Goal: Information Seeking & Learning: Learn about a topic

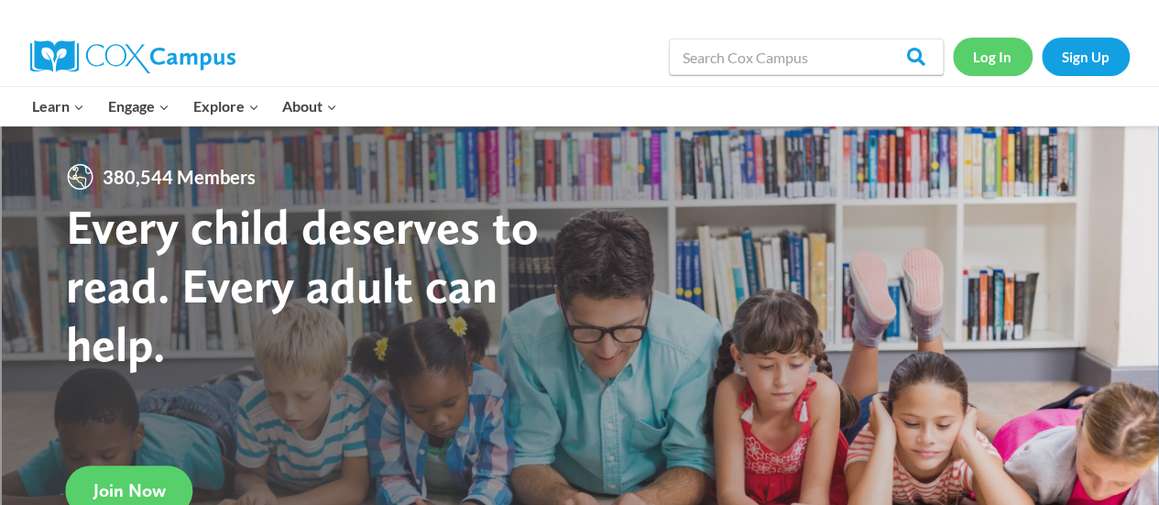
click at [995, 51] on link "Log In" at bounding box center [993, 57] width 80 height 38
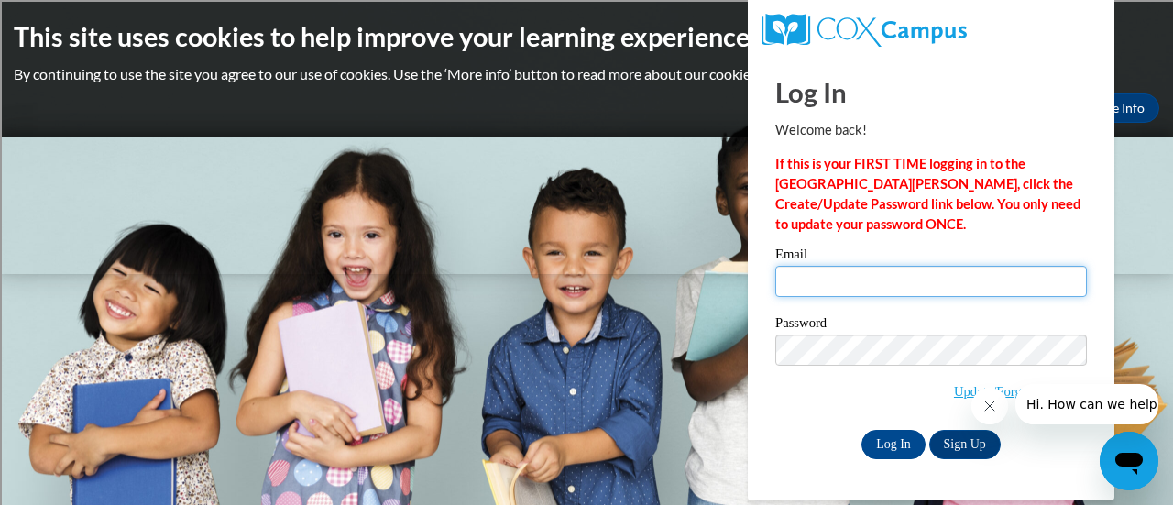
click at [814, 281] on input "Email" at bounding box center [931, 281] width 312 height 31
type input "[PERSON_NAME][EMAIL_ADDRESS][PERSON_NAME][DOMAIN_NAME]"
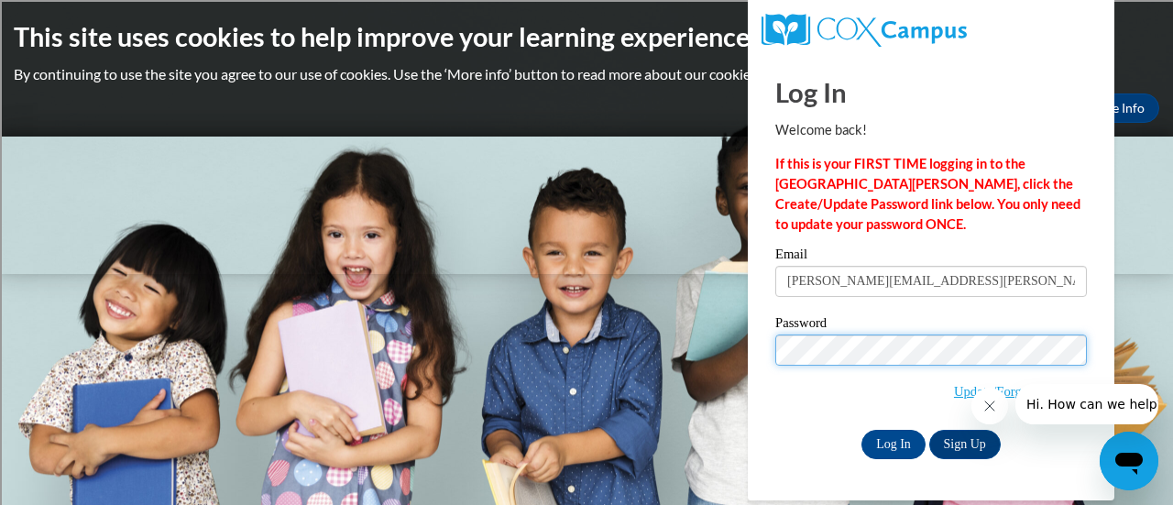
click at [861, 430] on input "Log In" at bounding box center [893, 444] width 64 height 29
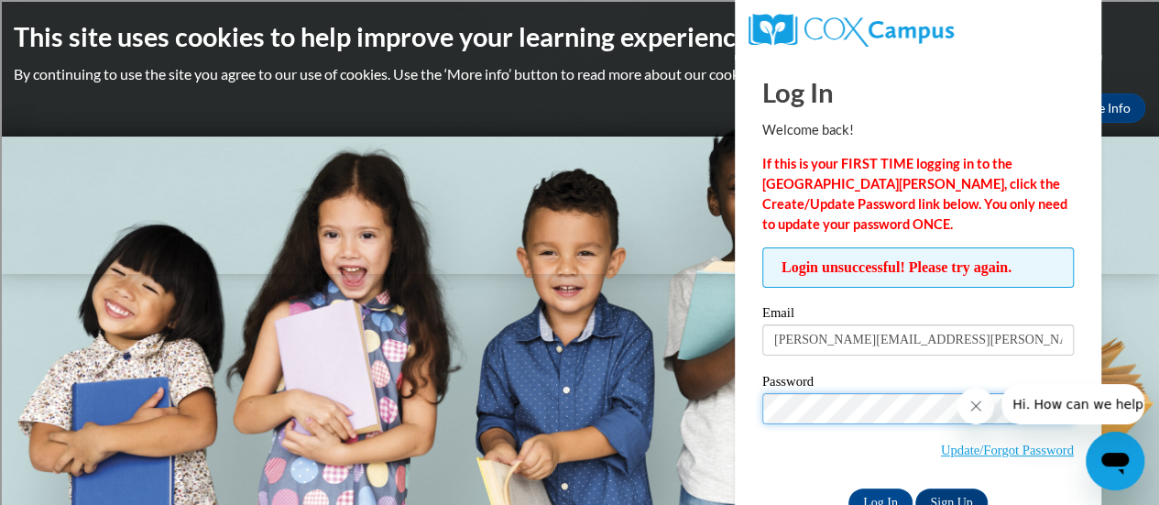
click at [849, 488] on input "Log In" at bounding box center [881, 502] width 64 height 29
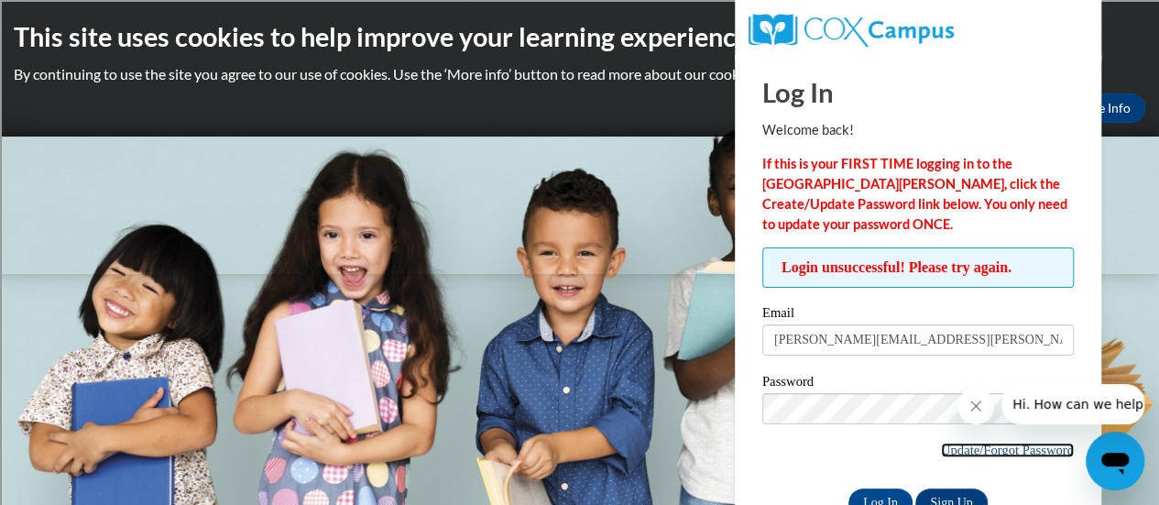
click at [960, 452] on link "Update/Forgot Password" at bounding box center [1007, 450] width 133 height 15
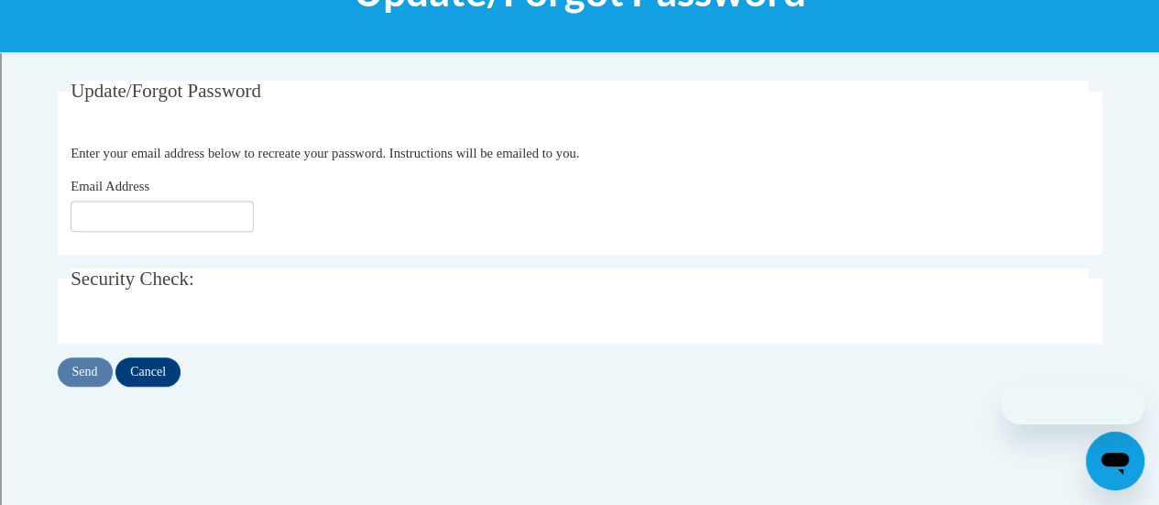
scroll to position [292, 0]
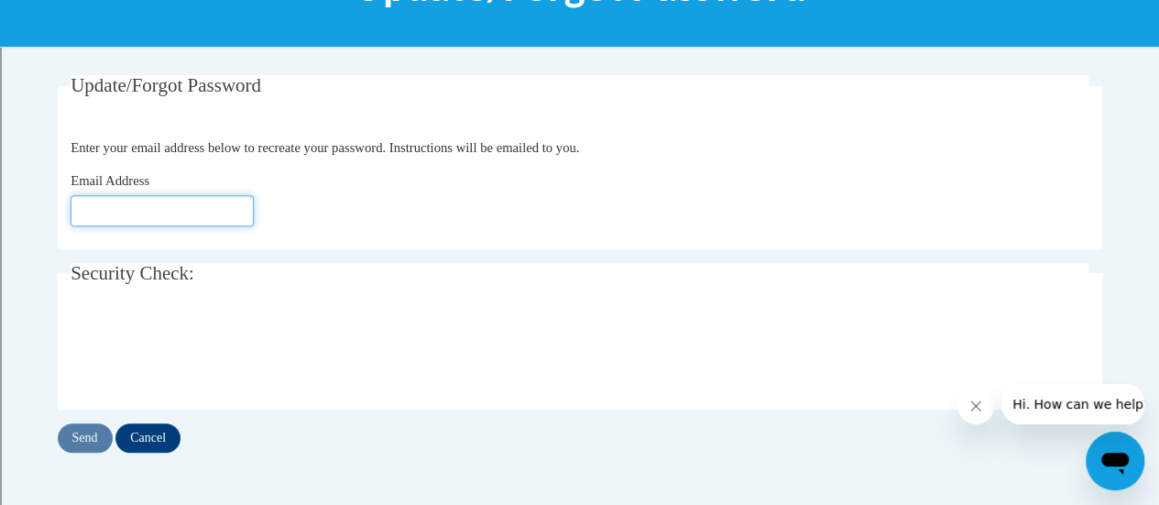
click at [164, 215] on input "Email Address" at bounding box center [162, 210] width 183 height 31
type input "[PERSON_NAME][EMAIL_ADDRESS][DOMAIN_NAME]"
click at [80, 441] on input "Send" at bounding box center [85, 437] width 55 height 29
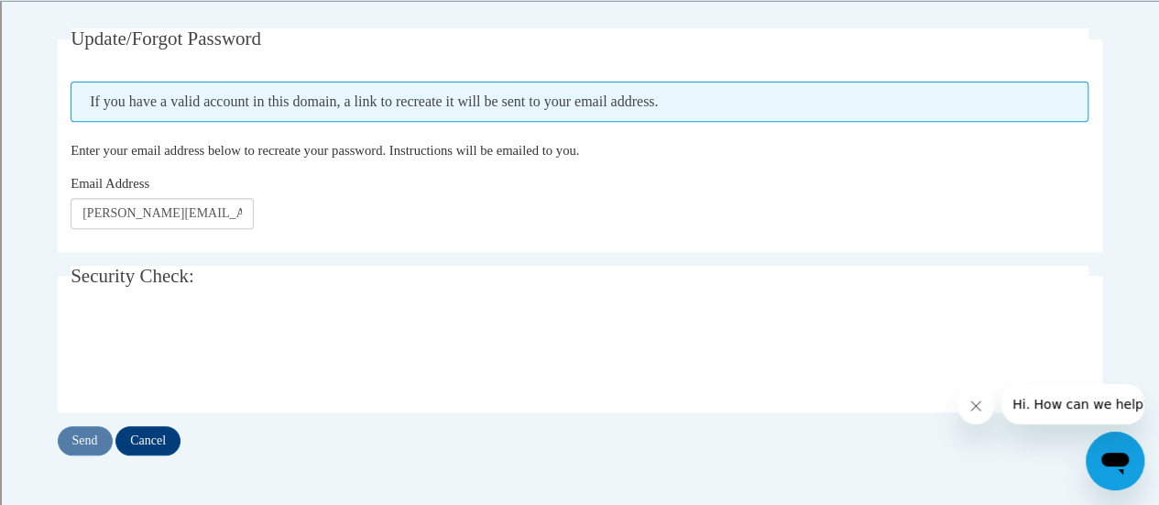
scroll to position [340, 0]
click at [85, 445] on input "Send" at bounding box center [85, 439] width 55 height 29
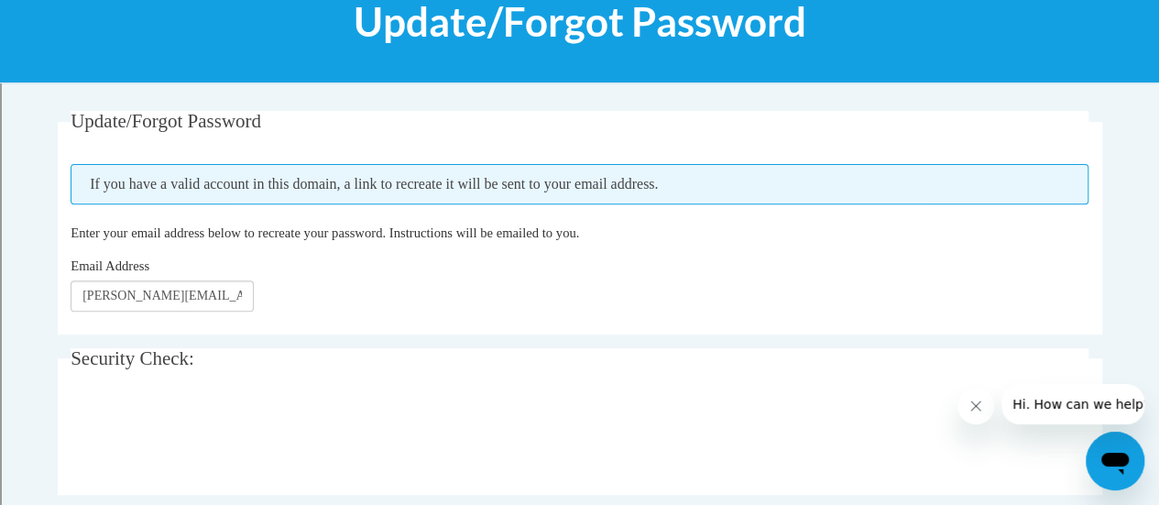
scroll to position [255, 0]
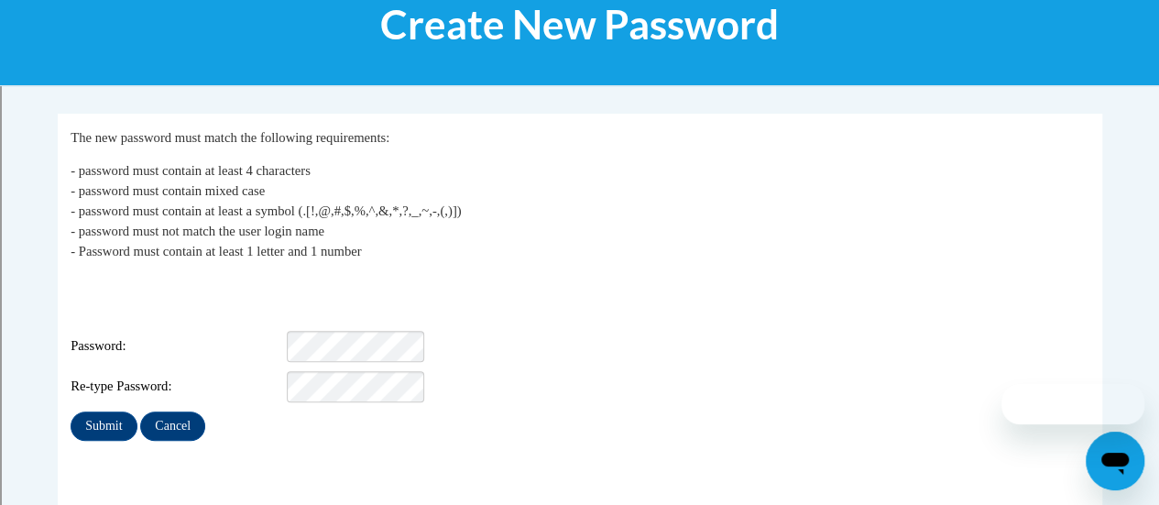
scroll to position [257, 0]
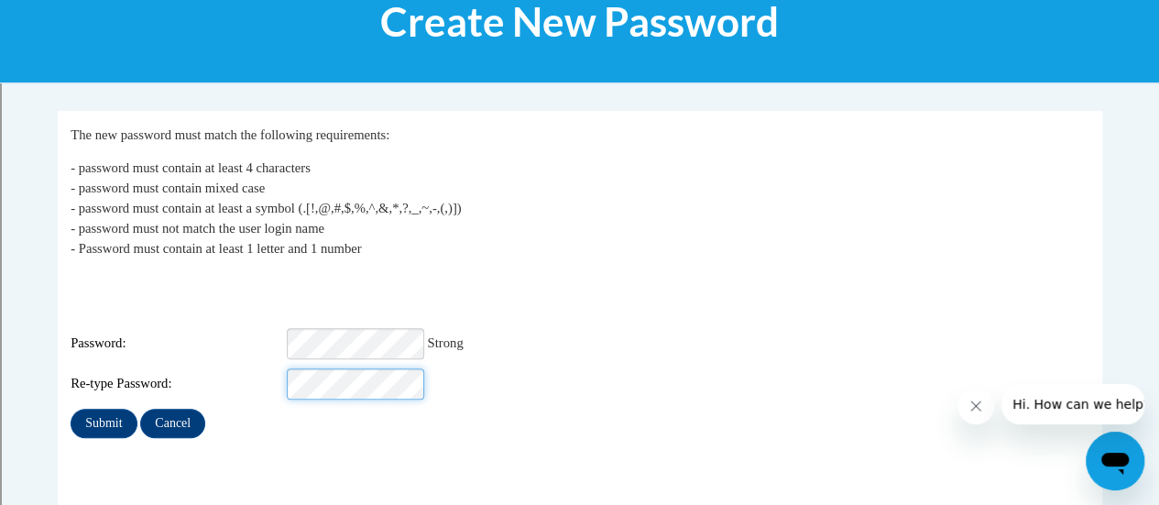
click at [71, 409] on input "Submit" at bounding box center [104, 423] width 66 height 29
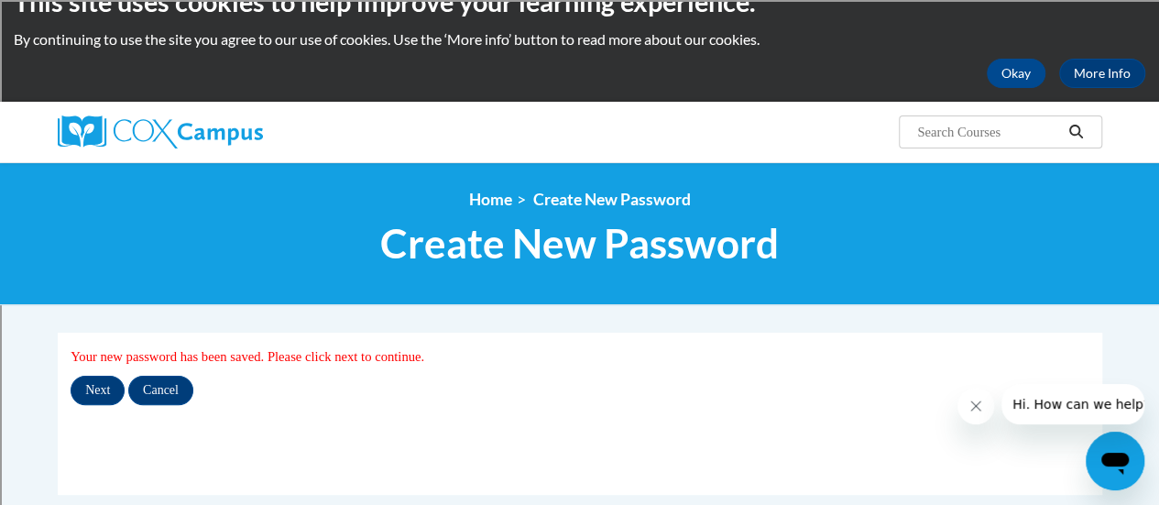
scroll to position [114, 0]
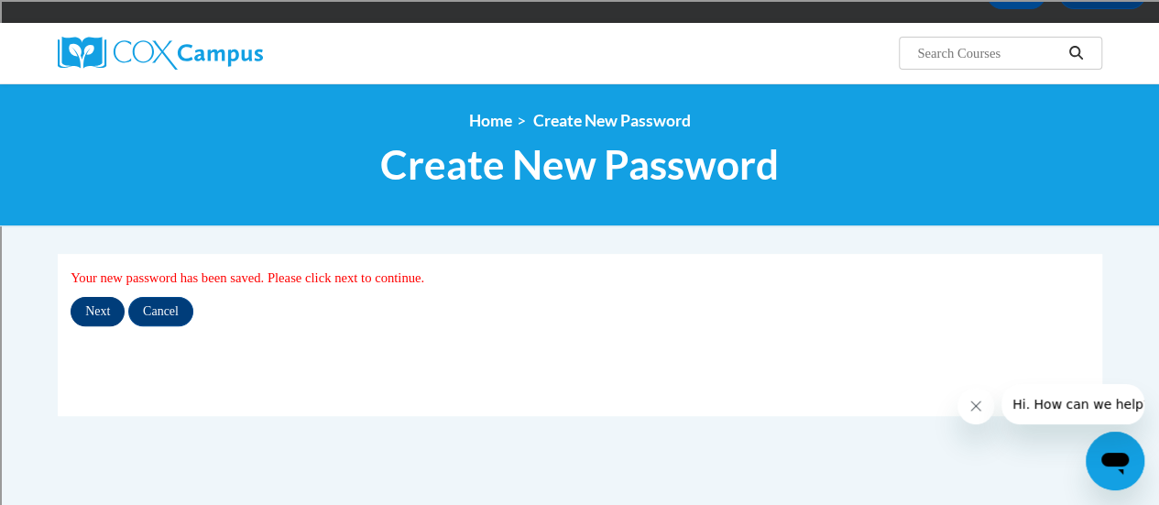
click at [81, 297] on div "Next Cancel" at bounding box center [580, 311] width 1018 height 29
click at [84, 308] on input "Next" at bounding box center [98, 311] width 54 height 29
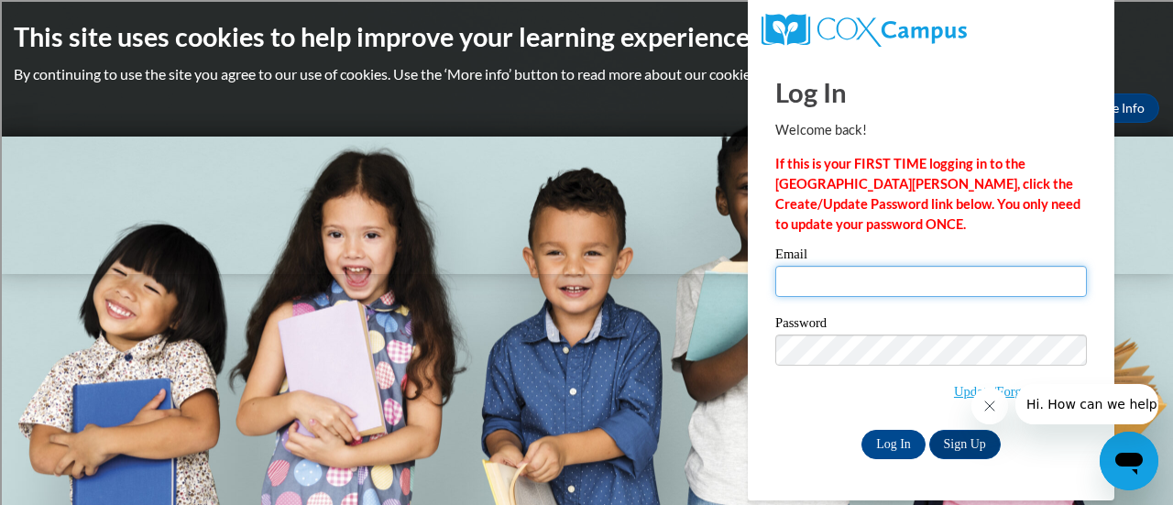
click at [819, 282] on input "Email" at bounding box center [931, 281] width 312 height 31
type input "[PERSON_NAME][EMAIL_ADDRESS][PERSON_NAME][DOMAIN_NAME]"
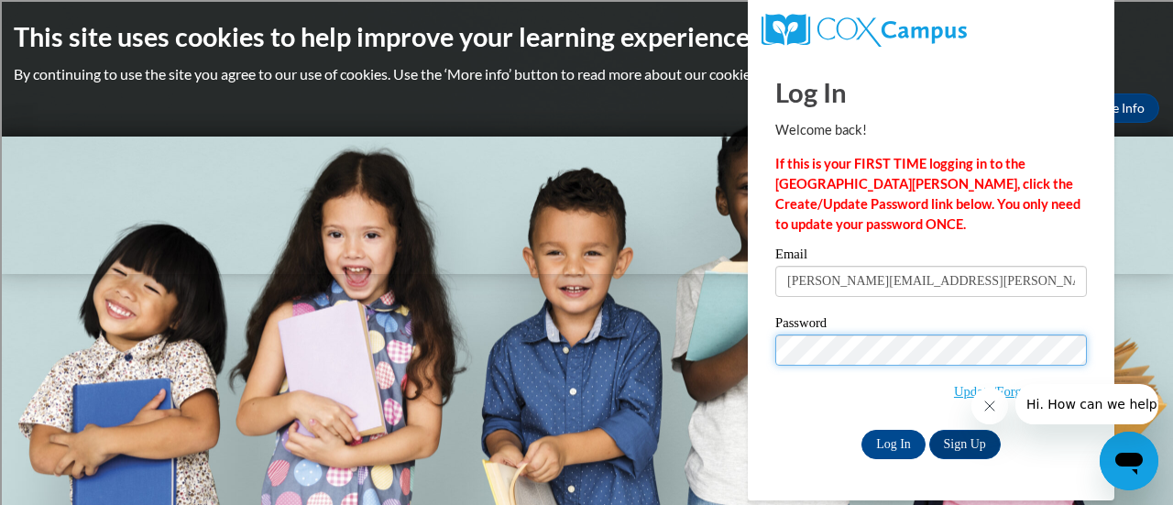
click at [861, 430] on input "Log In" at bounding box center [893, 444] width 64 height 29
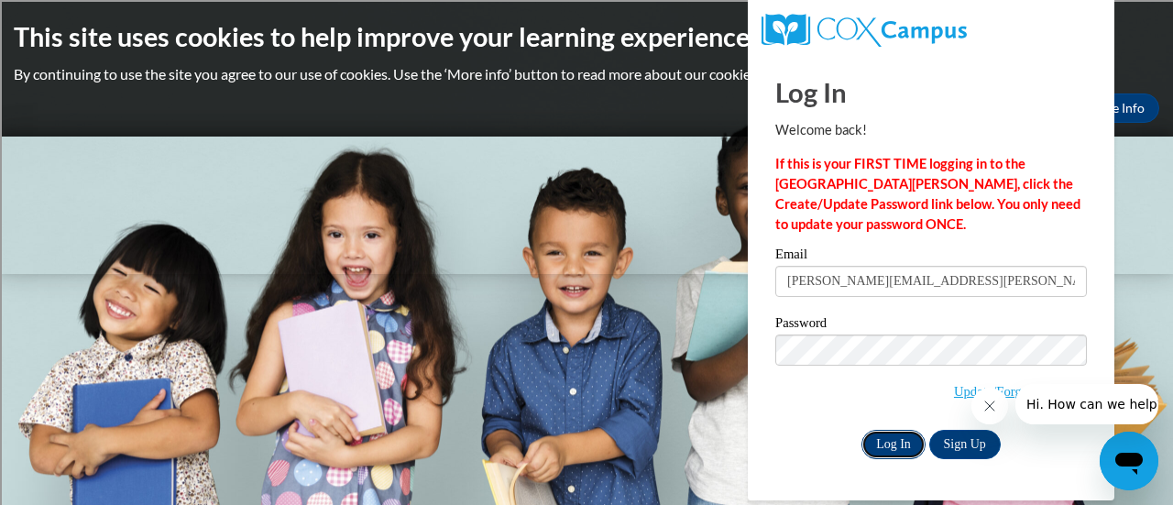
click at [893, 439] on input "Log In" at bounding box center [893, 444] width 64 height 29
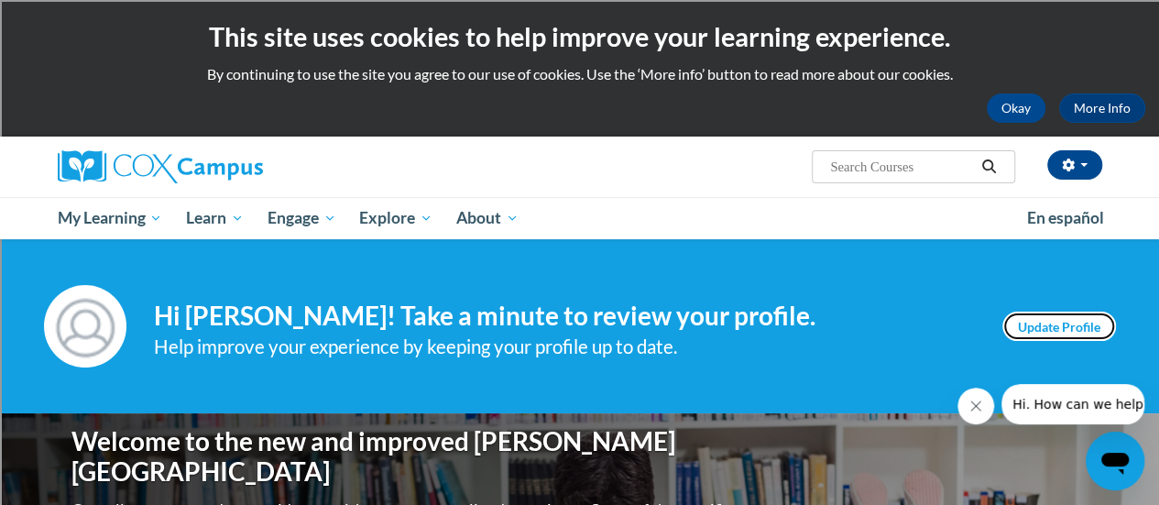
click at [1068, 328] on link "Update Profile" at bounding box center [1060, 326] width 114 height 29
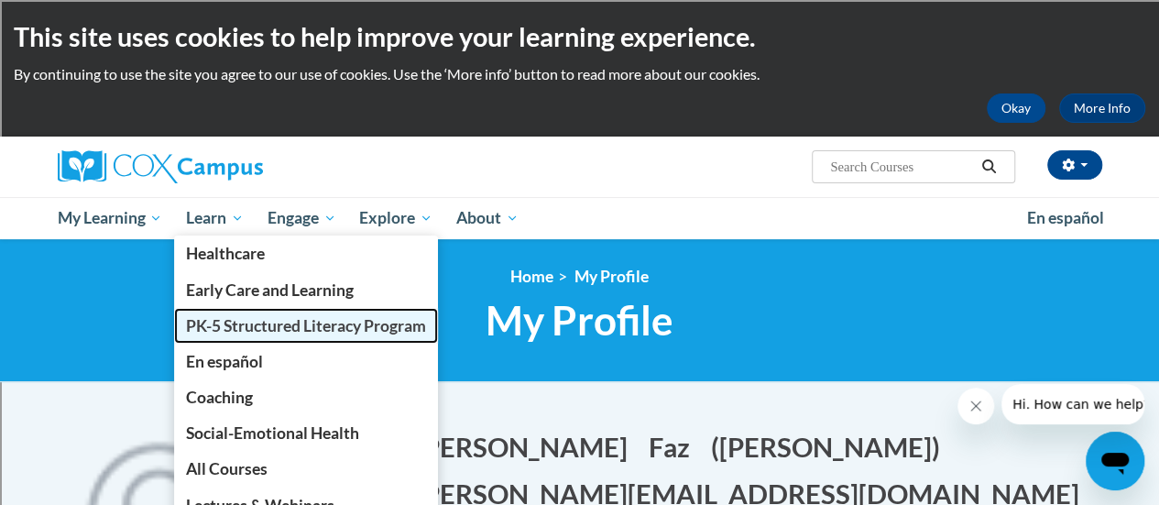
click at [239, 325] on span "PK-5 Structured Literacy Program" at bounding box center [306, 325] width 240 height 19
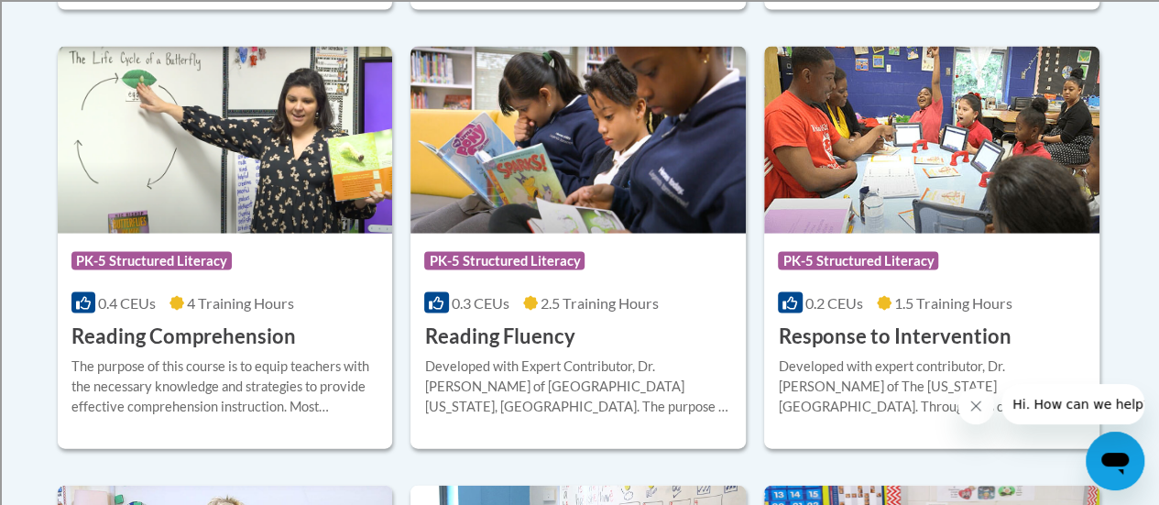
scroll to position [1771, 0]
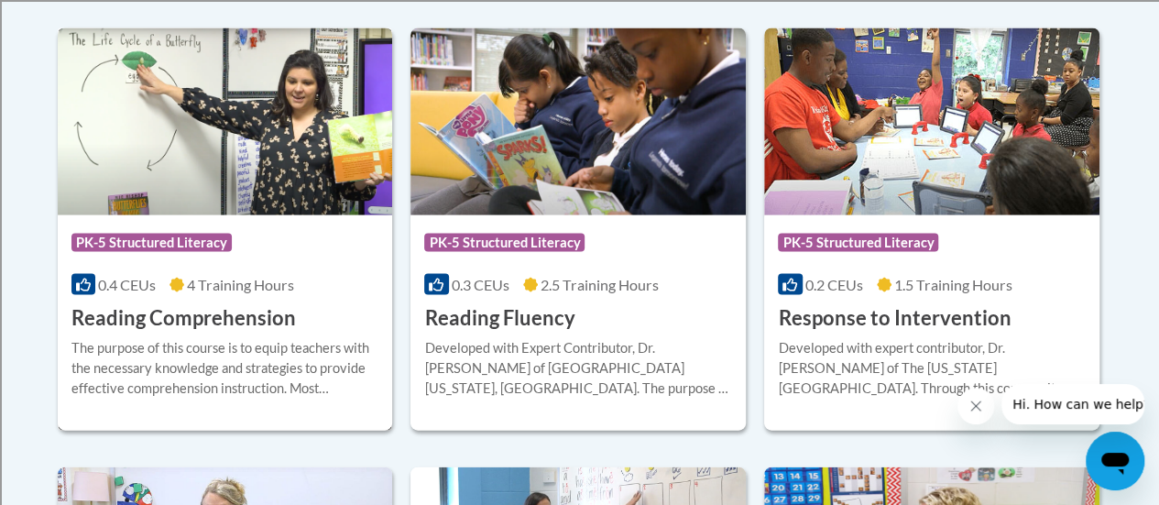
click at [266, 168] on img at bounding box center [225, 121] width 335 height 187
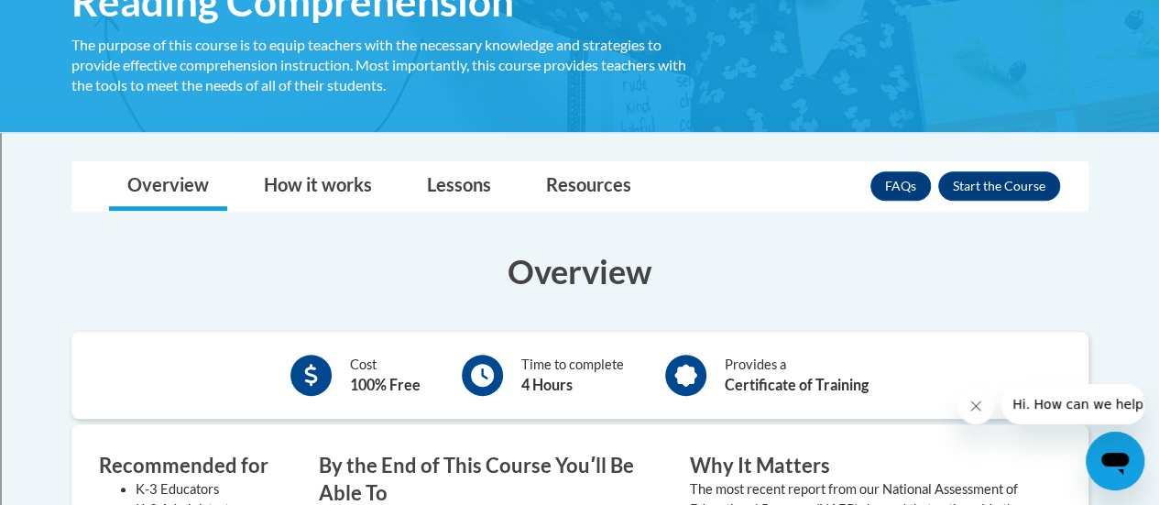
scroll to position [346, 0]
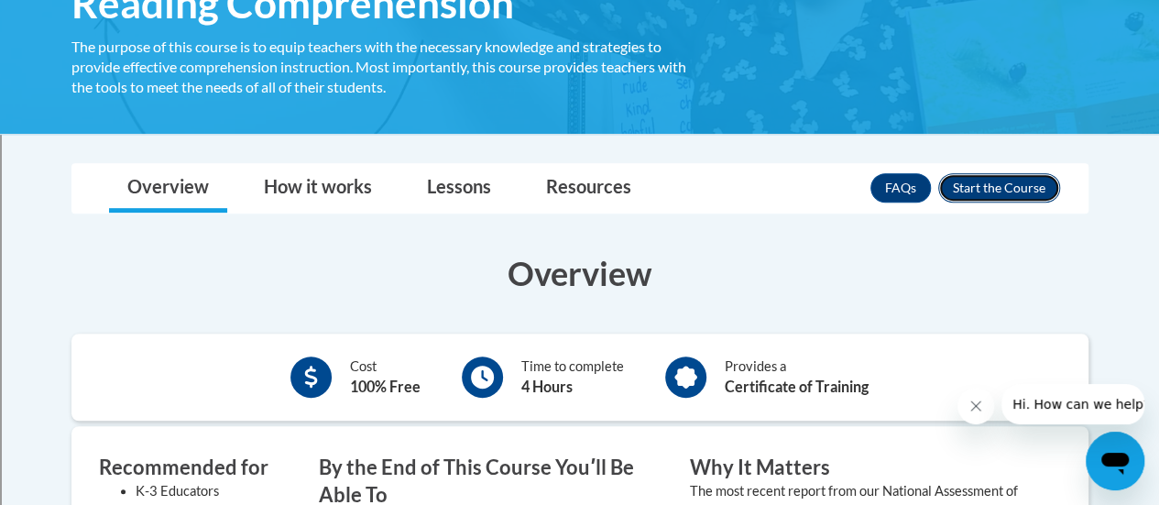
click at [1013, 192] on button "Enroll" at bounding box center [999, 187] width 122 height 29
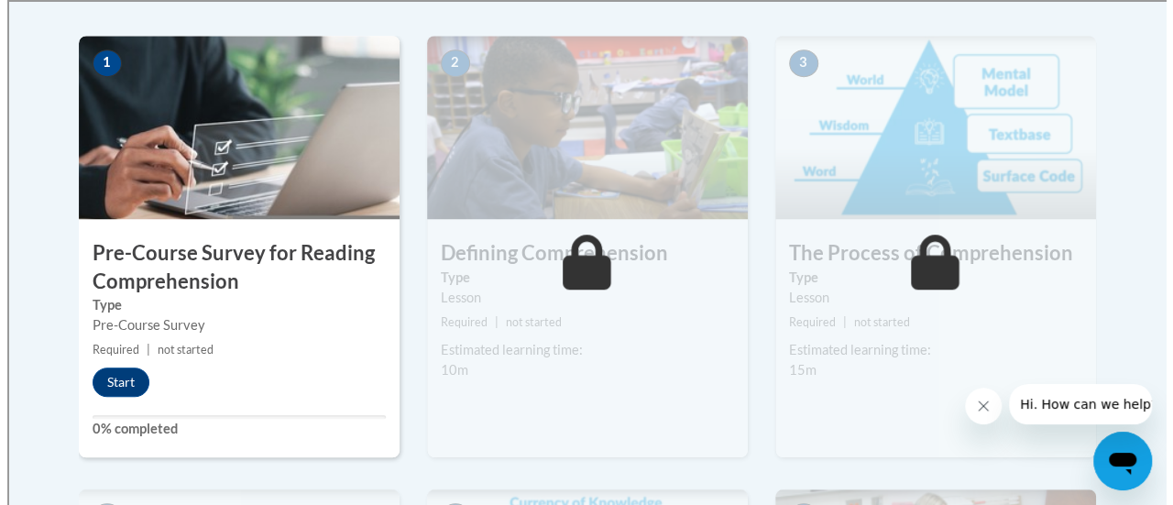
scroll to position [581, 0]
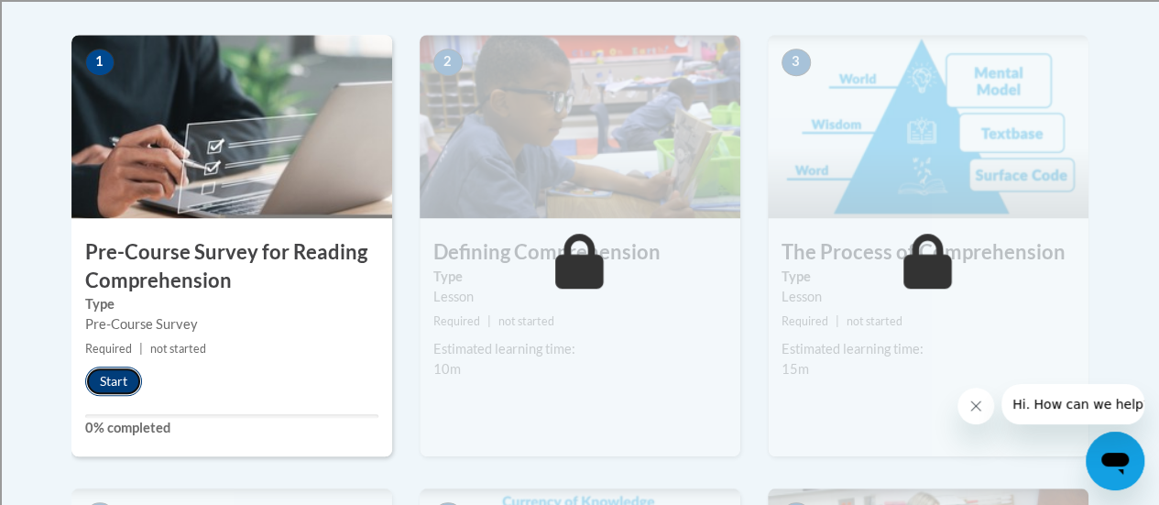
click at [123, 375] on button "Start" at bounding box center [113, 381] width 57 height 29
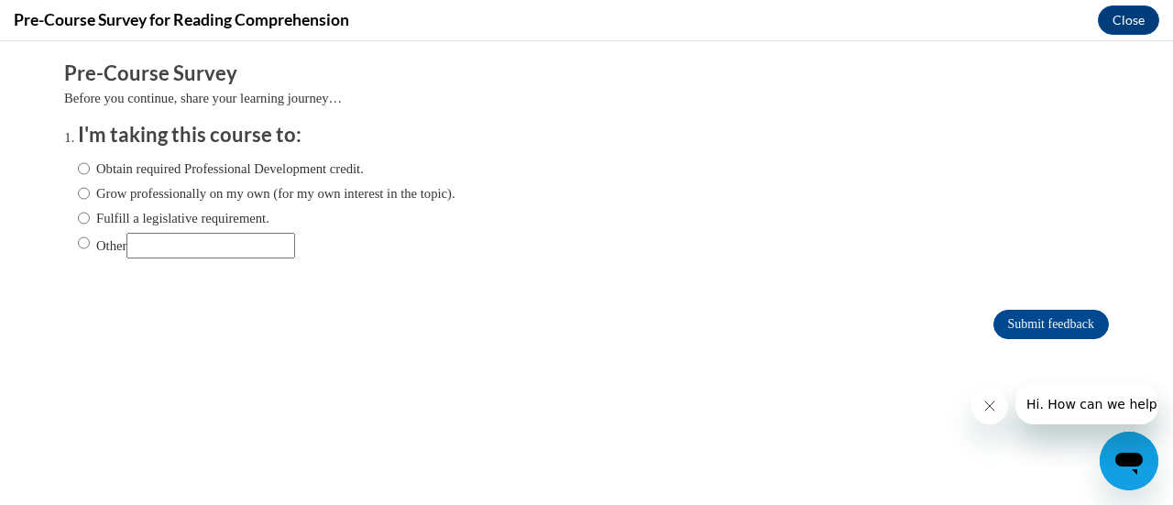
scroll to position [0, 0]
click at [78, 223] on input "Fulfill a legislative requirement." at bounding box center [84, 218] width 12 height 20
radio input "true"
click at [1007, 330] on input "Submit feedback" at bounding box center [1050, 324] width 115 height 29
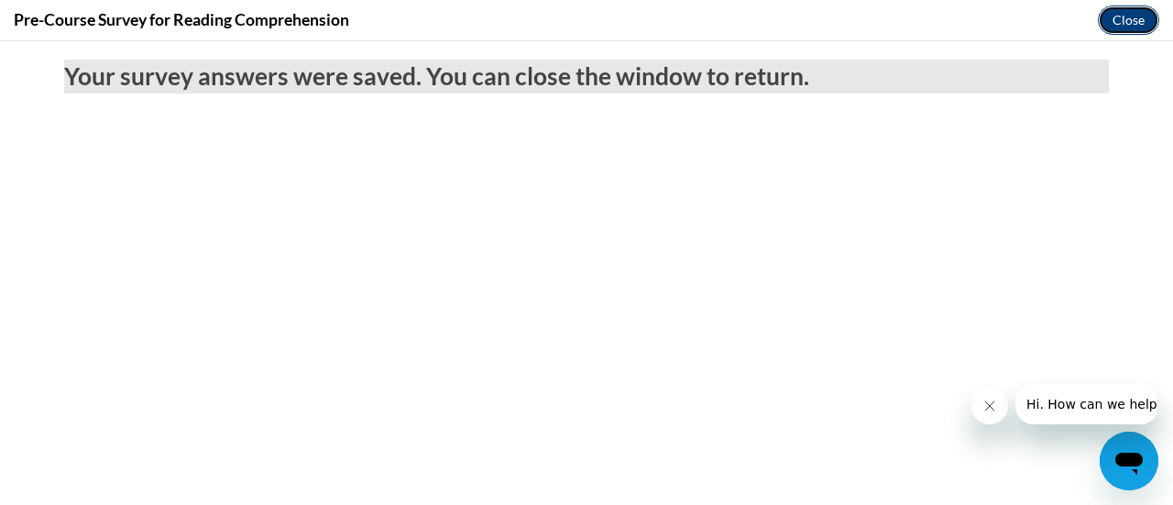
click at [1120, 23] on button "Close" at bounding box center [1128, 19] width 61 height 29
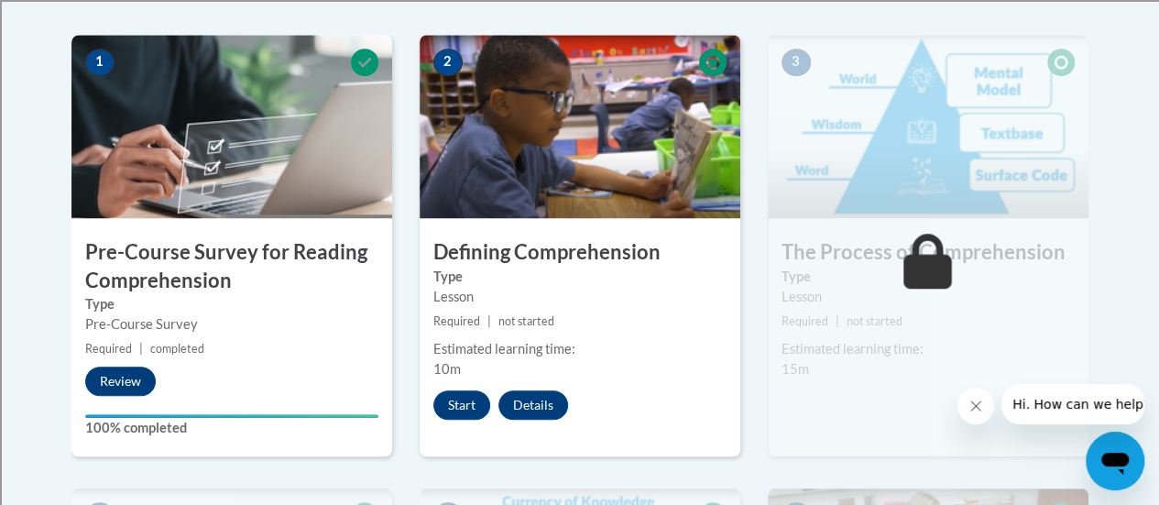
click at [590, 111] on img at bounding box center [580, 126] width 321 height 183
drag, startPoint x: 590, startPoint y: 111, endPoint x: 540, endPoint y: 102, distance: 51.2
click at [540, 102] on img at bounding box center [580, 126] width 321 height 183
click at [464, 408] on button "Start" at bounding box center [461, 404] width 57 height 29
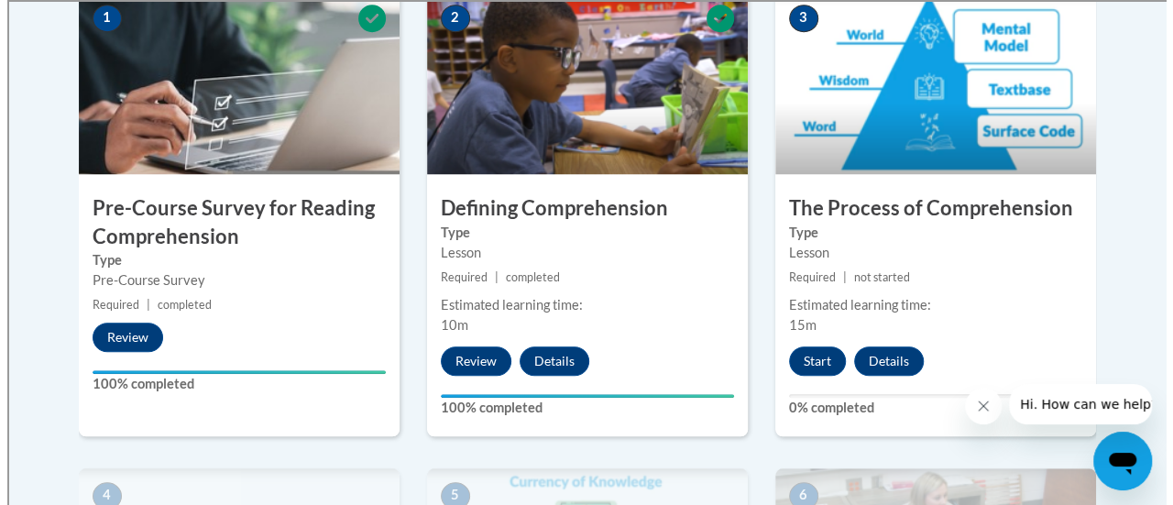
scroll to position [627, 0]
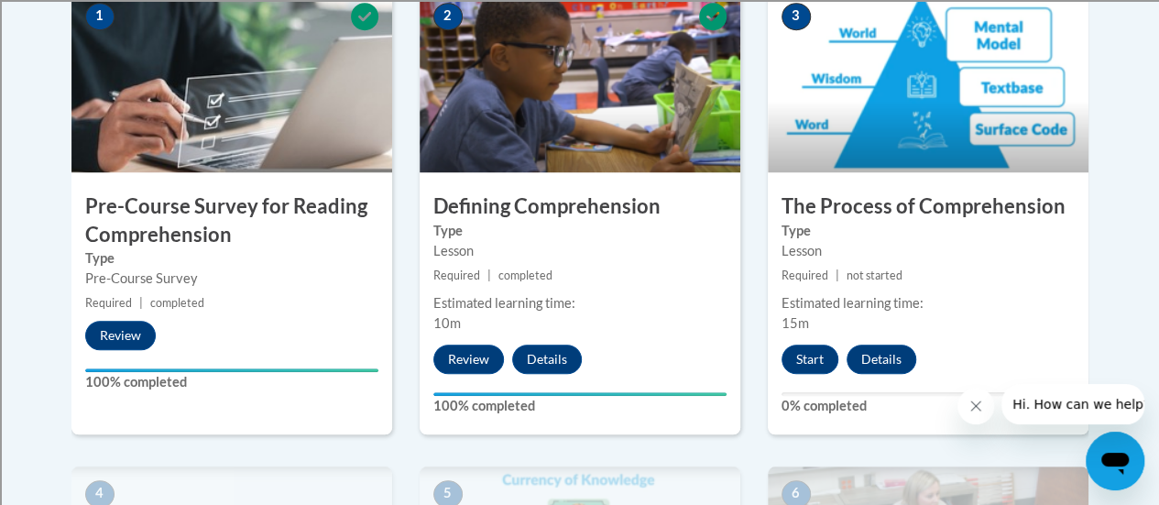
click at [1012, 140] on img at bounding box center [928, 80] width 321 height 183
click at [808, 362] on button "Start" at bounding box center [810, 359] width 57 height 29
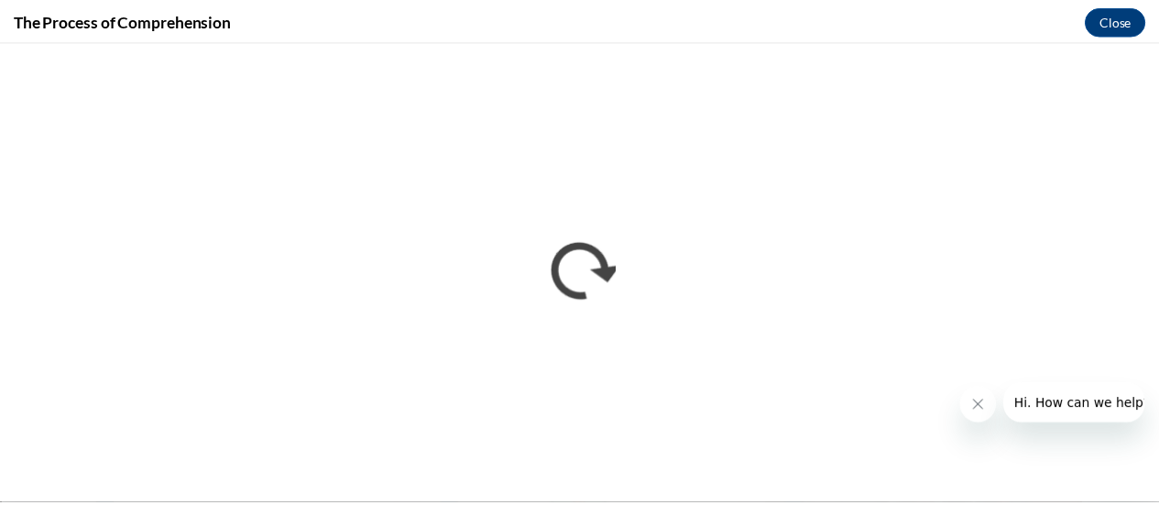
scroll to position [0, 0]
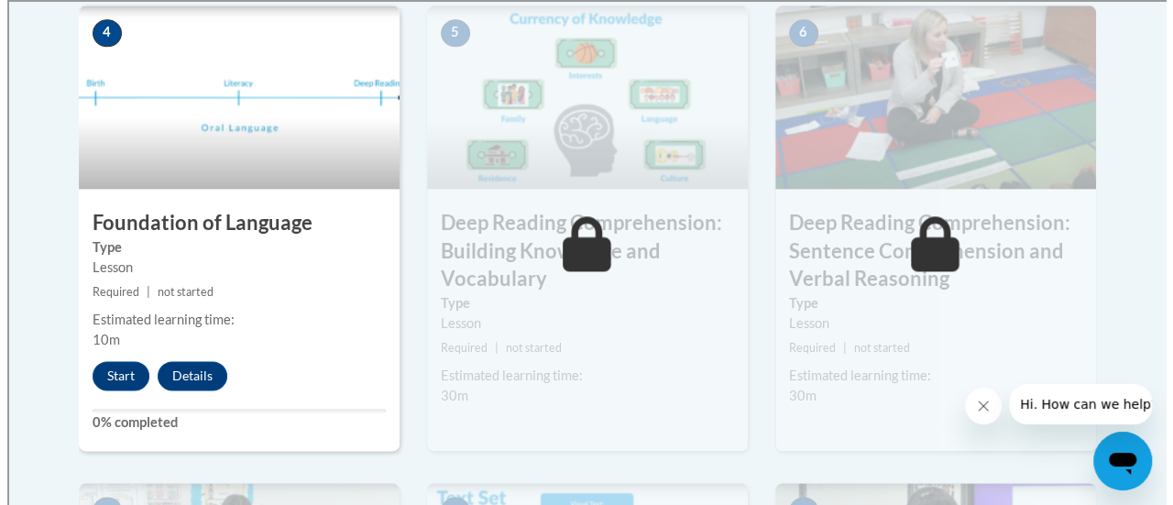
scroll to position [1092, 0]
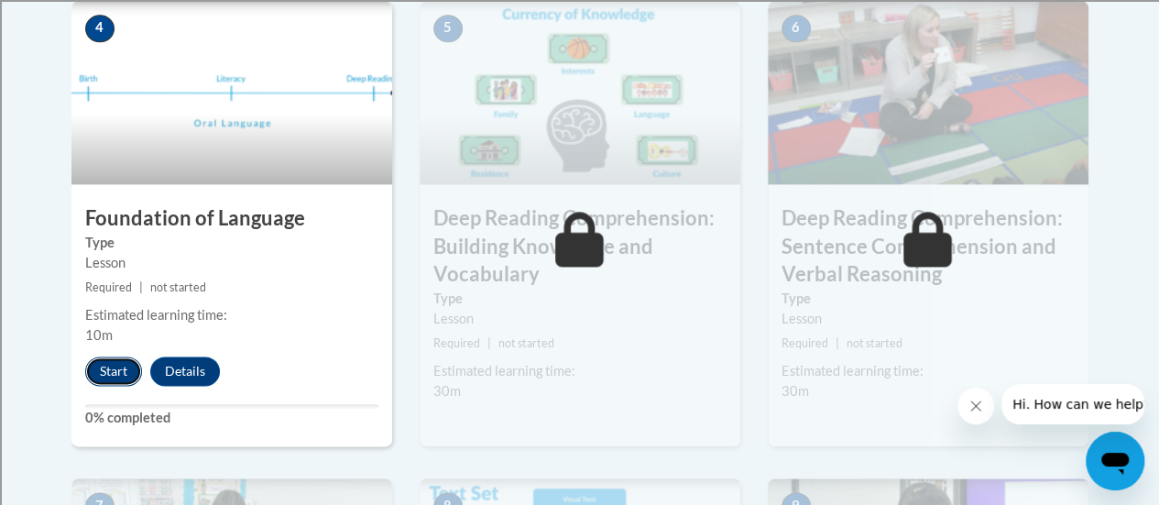
click at [112, 373] on button "Start" at bounding box center [113, 370] width 57 height 29
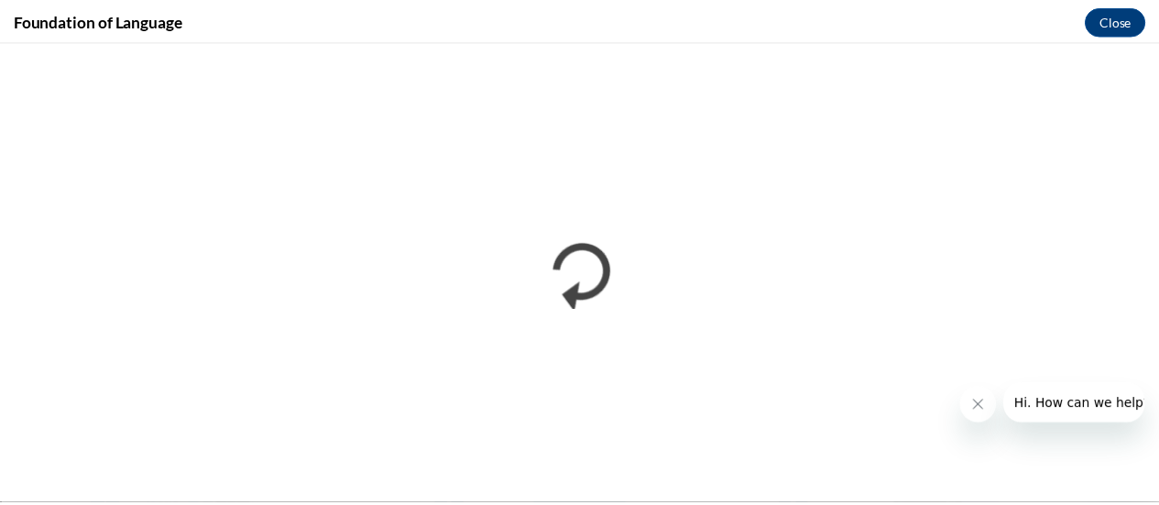
scroll to position [0, 0]
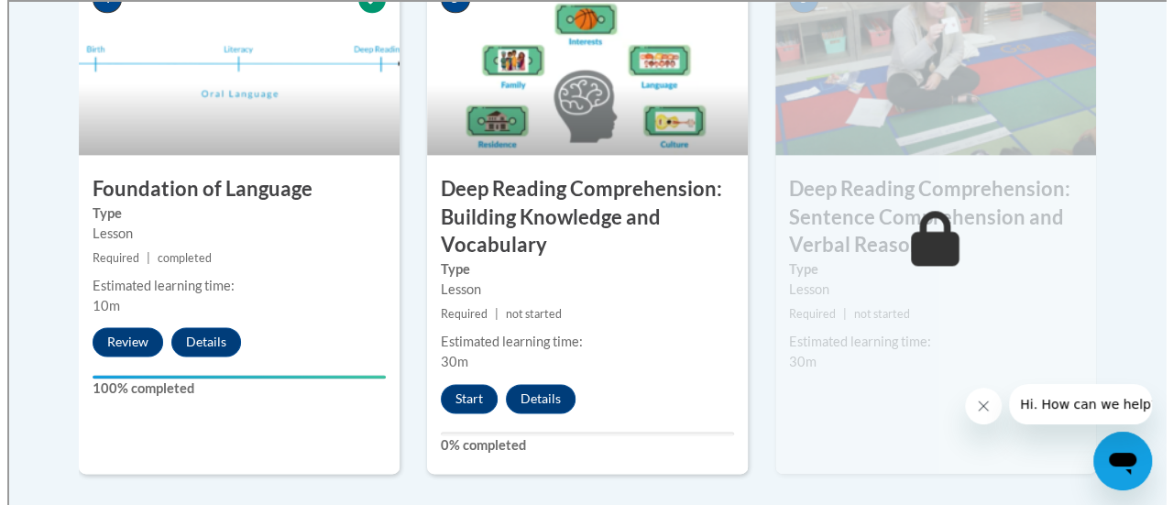
scroll to position [1123, 0]
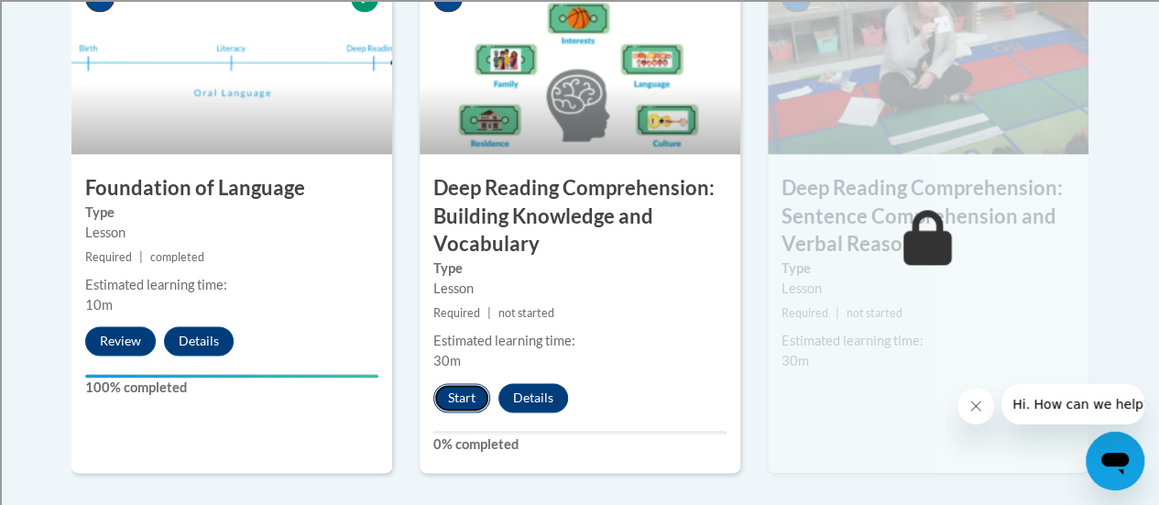
click at [460, 394] on button "Start" at bounding box center [461, 397] width 57 height 29
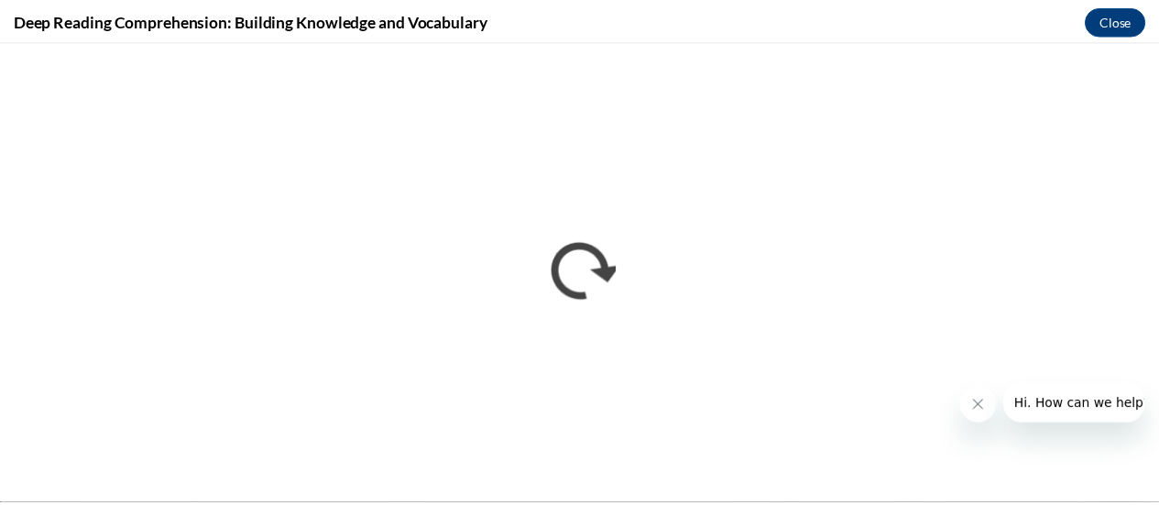
scroll to position [0, 0]
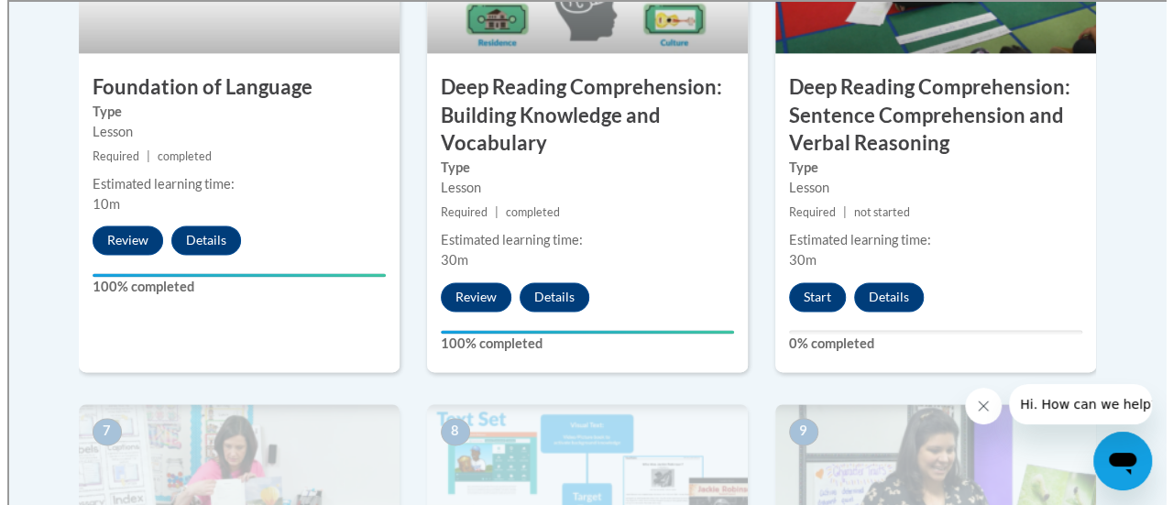
scroll to position [1222, 0]
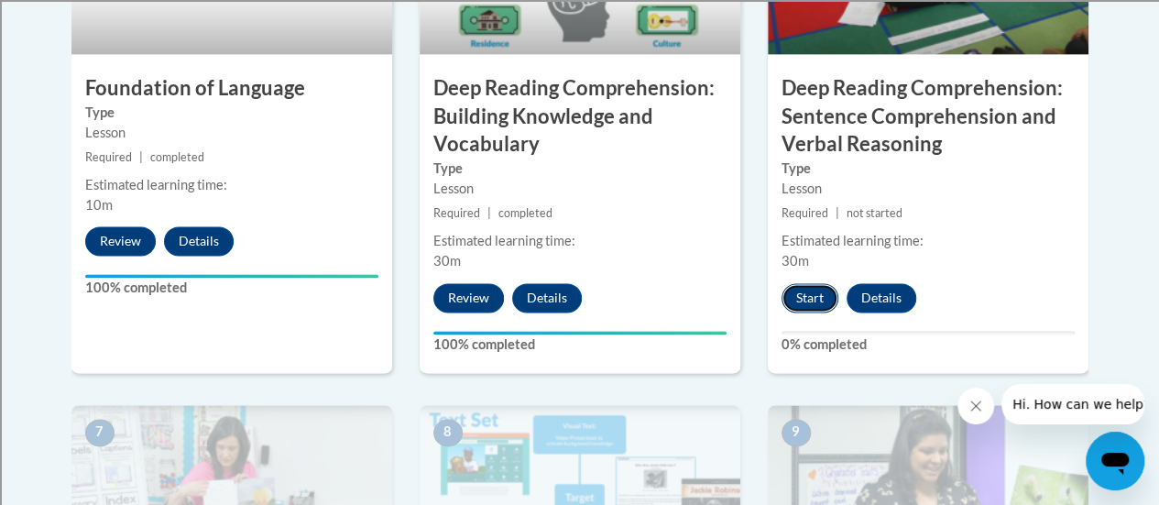
click at [798, 296] on button "Start" at bounding box center [810, 297] width 57 height 29
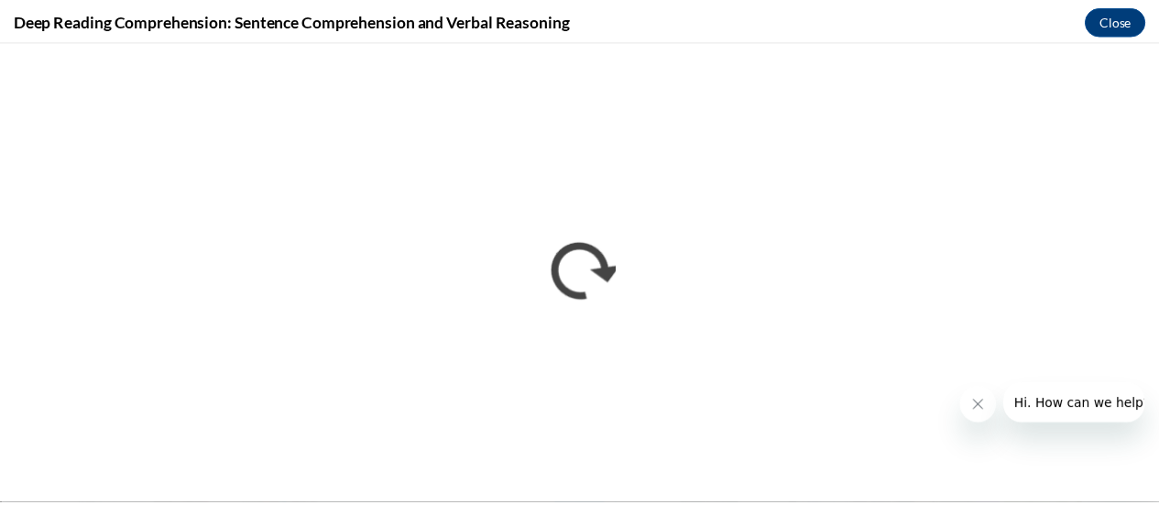
scroll to position [0, 0]
